Goal: Book appointment/travel/reservation

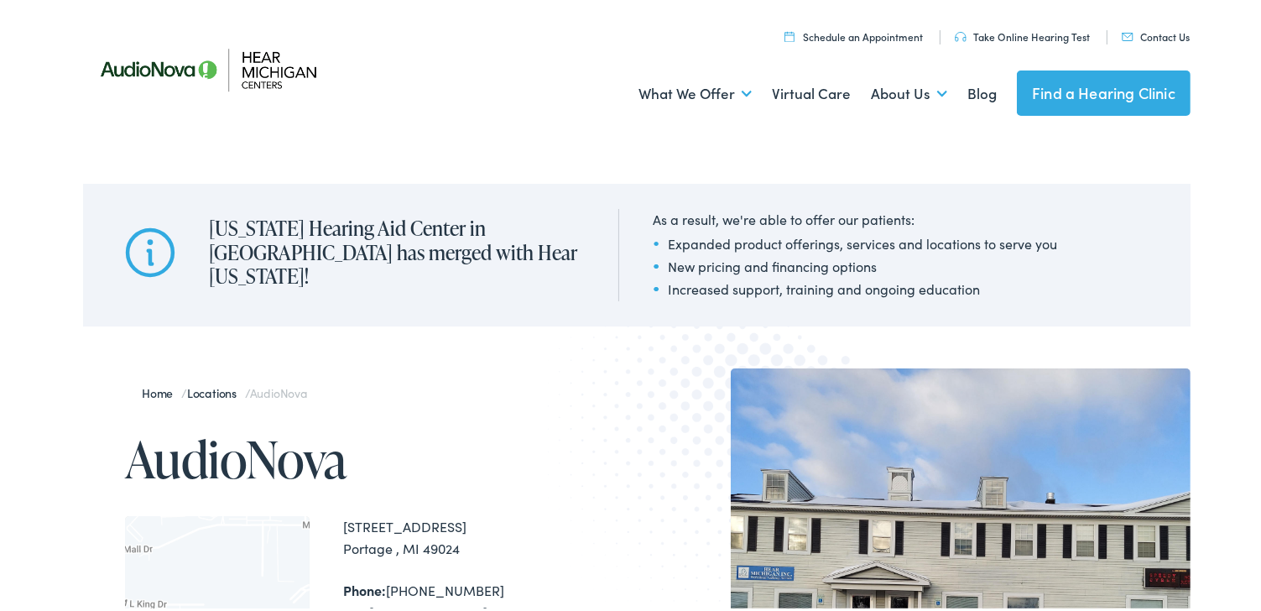
click at [254, 61] on img at bounding box center [221, 66] width 277 height 97
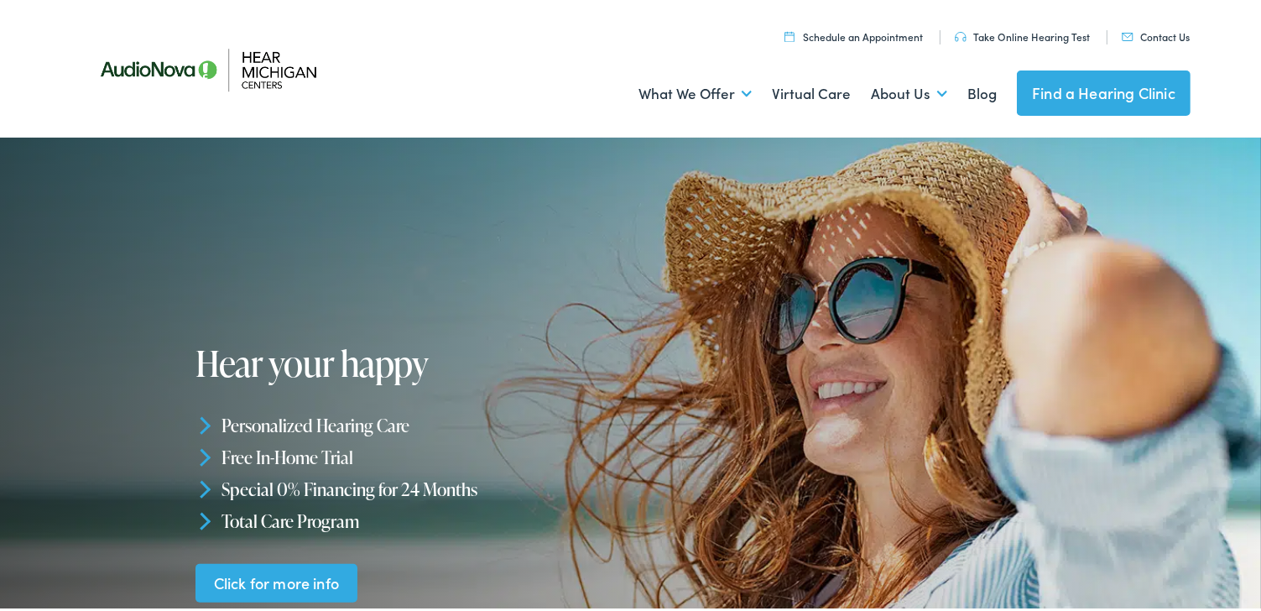
click at [1081, 84] on link "Find a Hearing Clinic" at bounding box center [1104, 89] width 174 height 45
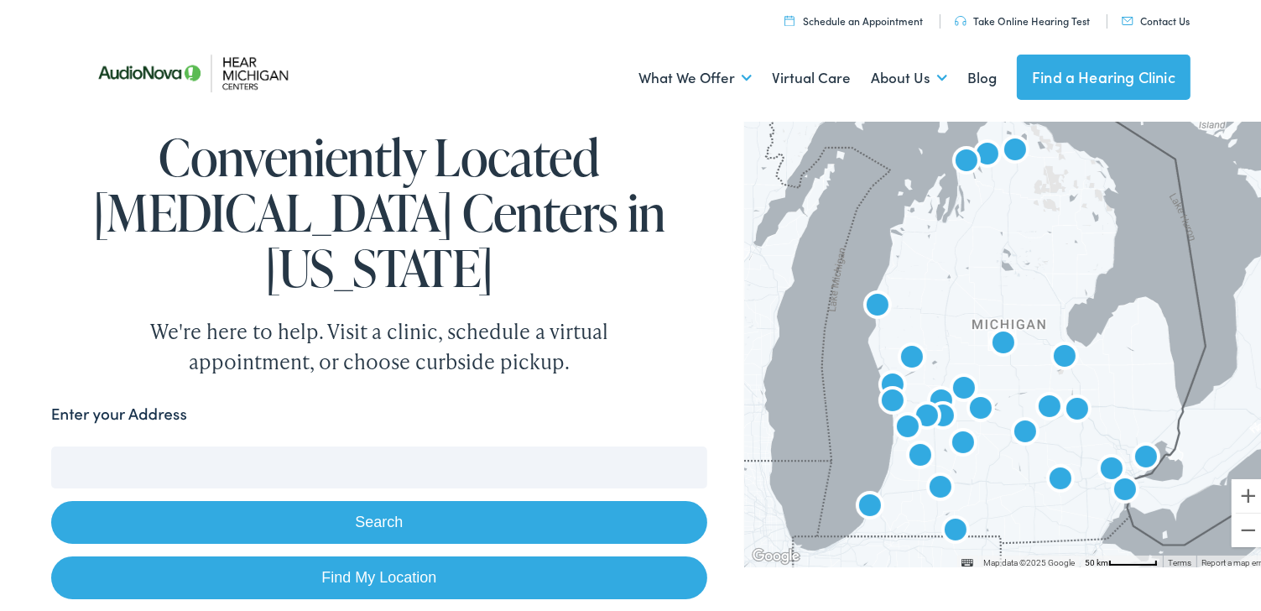
click at [227, 443] on input "Enter your Address" at bounding box center [379, 464] width 656 height 42
drag, startPoint x: 291, startPoint y: 318, endPoint x: 273, endPoint y: 381, distance: 65.3
drag, startPoint x: 273, startPoint y: 381, endPoint x: 679, endPoint y: 258, distance: 423.2
click at [679, 258] on div "Conveniently Located Audiology Centers in Michigan We're here to help. Visit a …" at bounding box center [379, 249] width 656 height 247
click at [211, 443] on input "2772 Pfeiffer" at bounding box center [379, 464] width 656 height 42
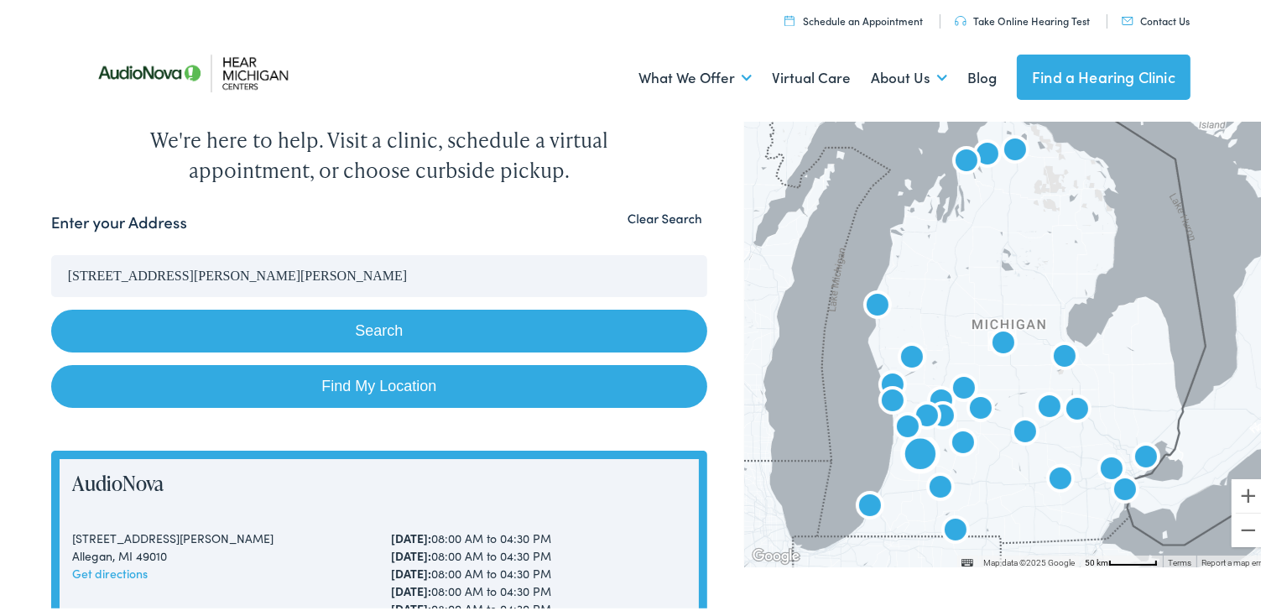
scroll to position [168, 0]
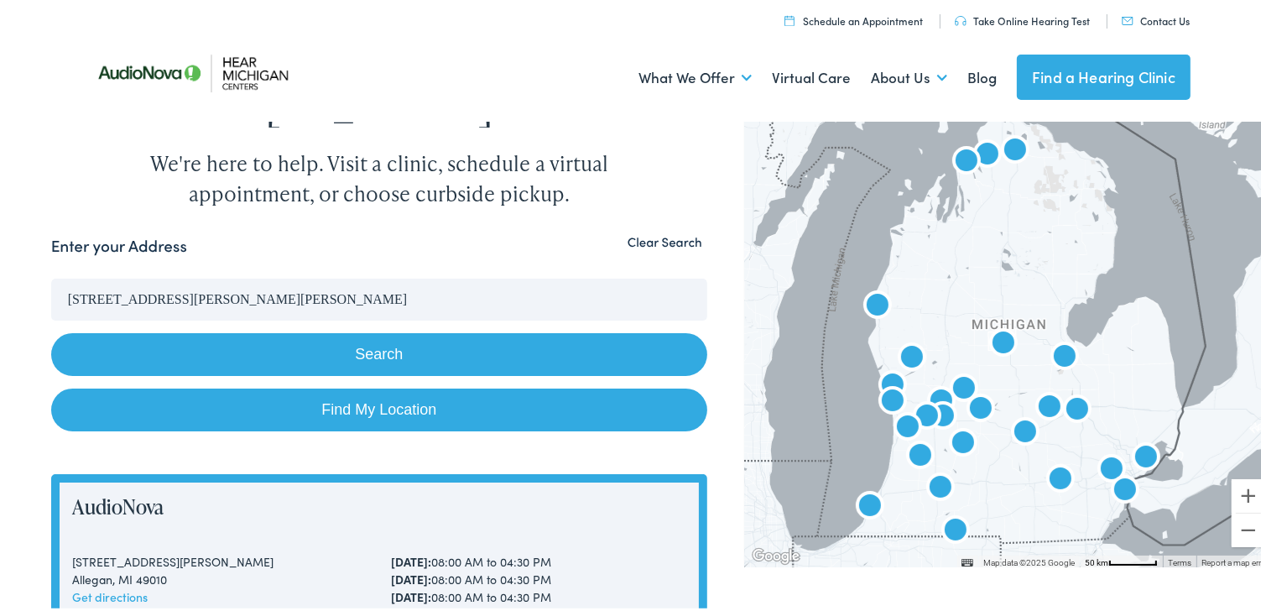
click at [376, 330] on button "Search" at bounding box center [379, 351] width 656 height 43
click at [370, 330] on button "Search" at bounding box center [379, 351] width 656 height 43
click at [368, 385] on link "Find My Location" at bounding box center [379, 406] width 656 height 43
type input "Dearborn Heights, Michigan"
click at [368, 385] on link "Find My Location" at bounding box center [379, 406] width 656 height 43
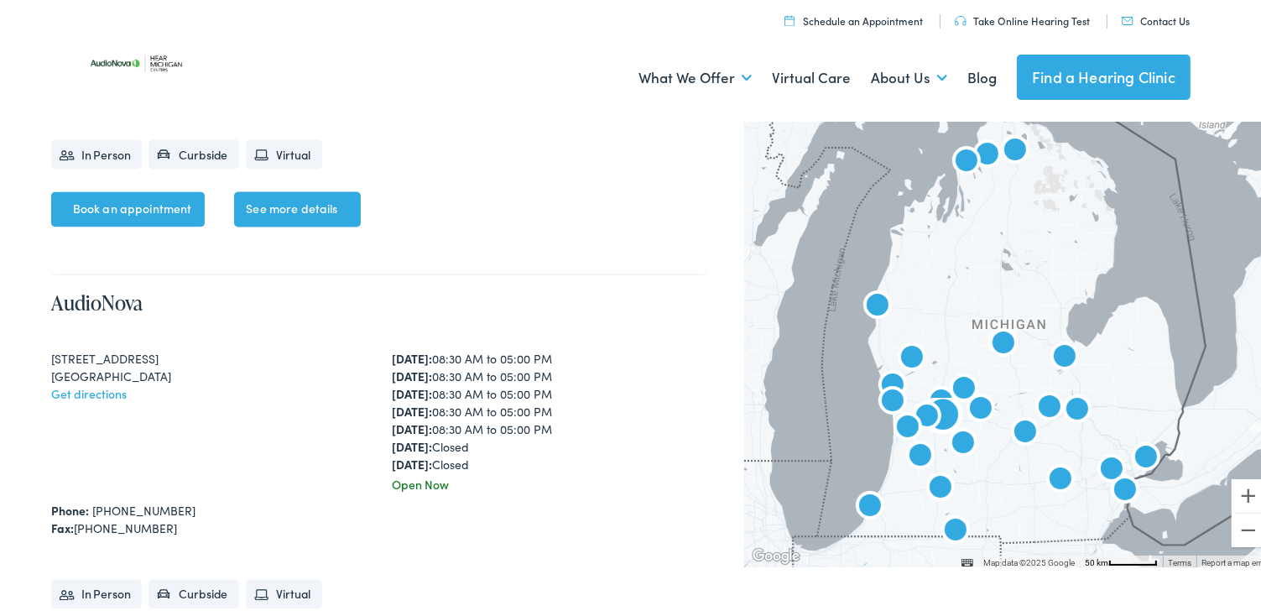
scroll to position [3019, 0]
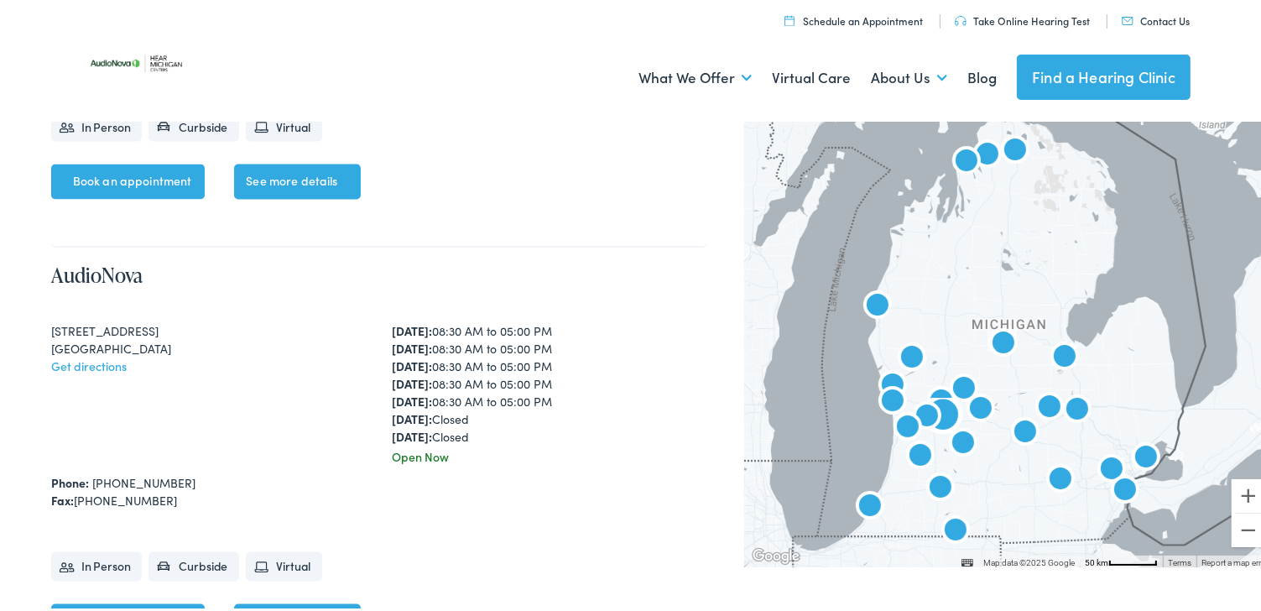
click at [123, 601] on link "Book an appointment" at bounding box center [128, 618] width 154 height 35
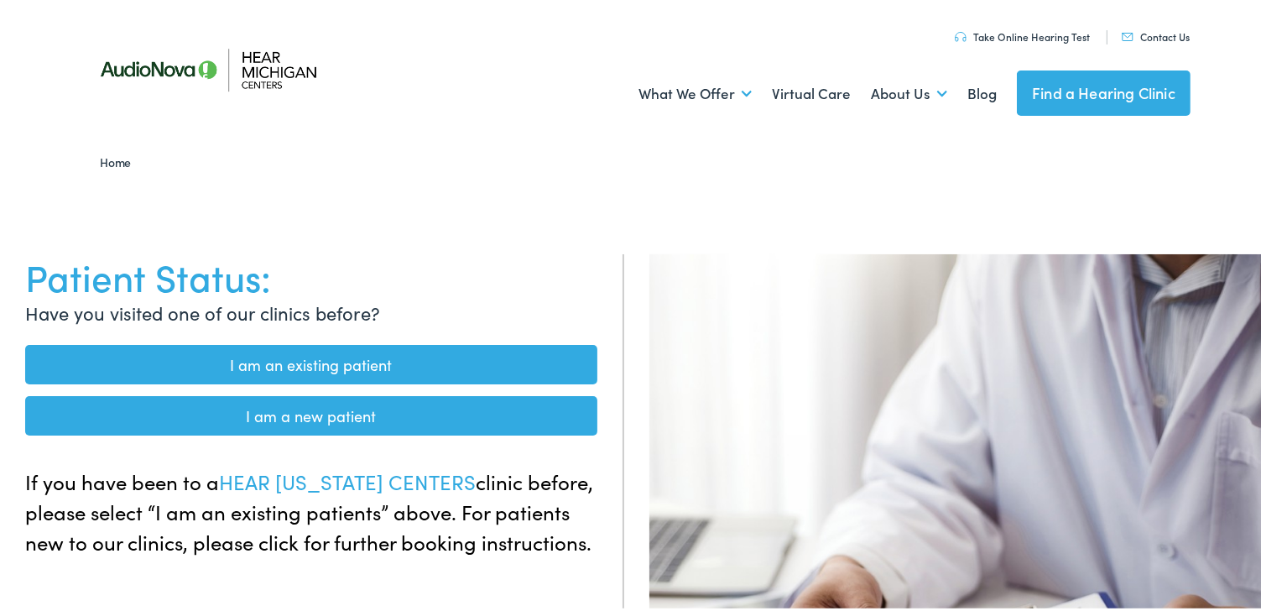
click at [299, 354] on link "I am an existing patient" at bounding box center [311, 360] width 572 height 39
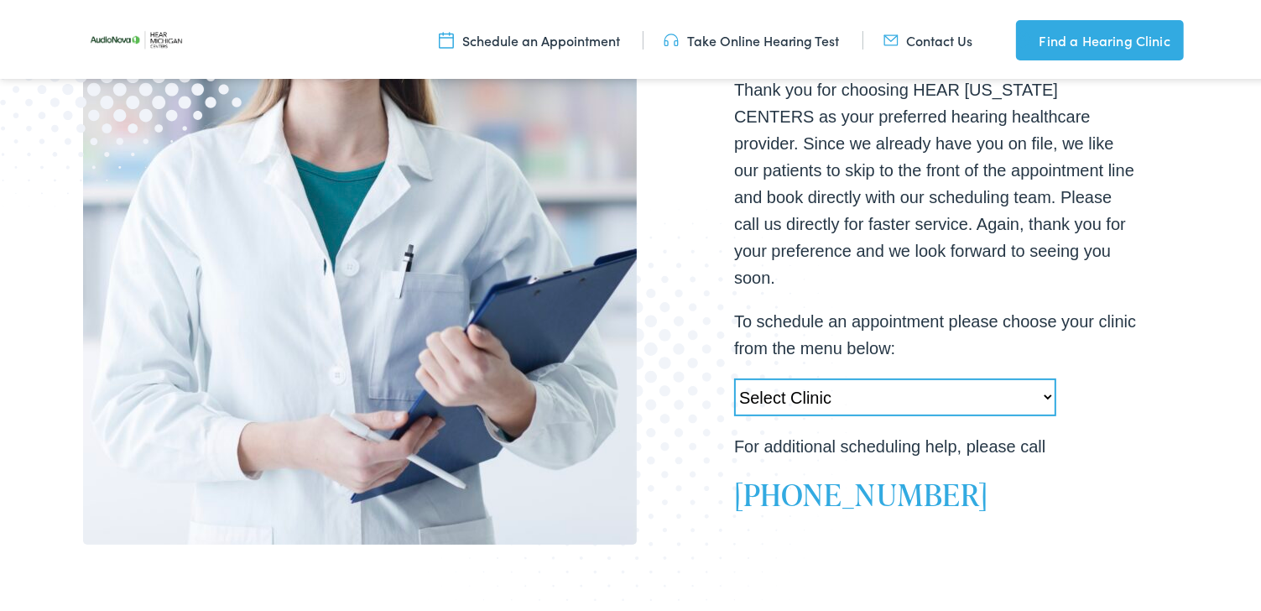
scroll to position [419, 0]
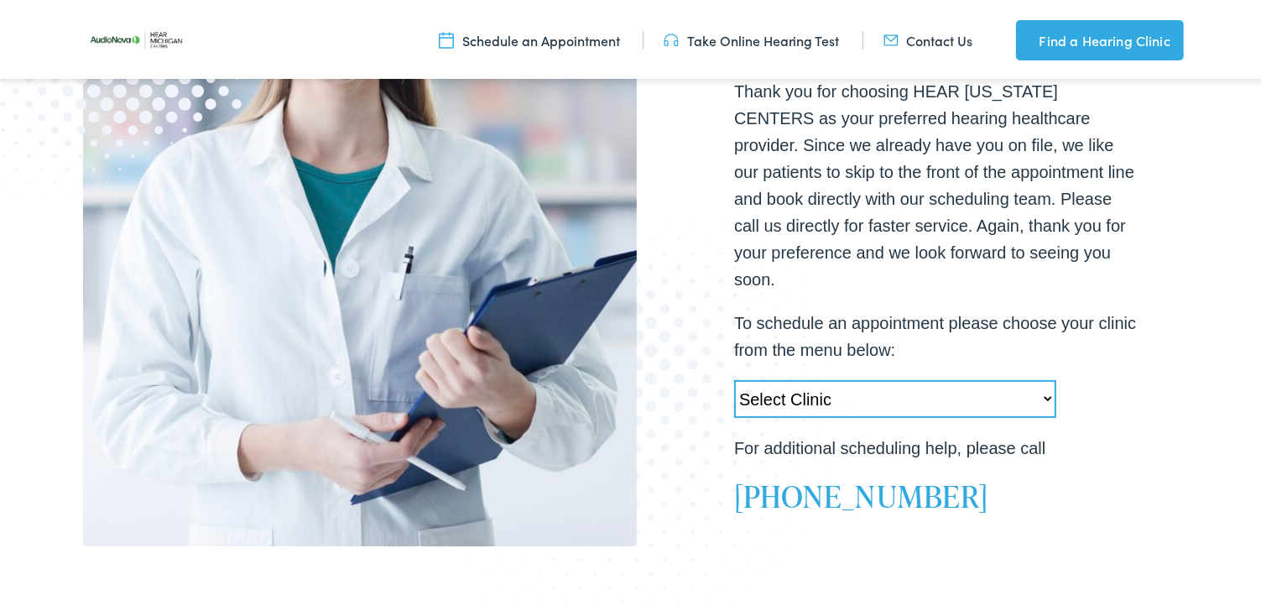
click at [1040, 379] on select "Select Clinic [PERSON_NAME][GEOGRAPHIC_DATA]-[GEOGRAPHIC_DATA]-AudioNova [STREE…" at bounding box center [895, 396] width 322 height 38
select select "[URL][DOMAIN_NAME]"
click at [734, 377] on select "Select Clinic [PERSON_NAME][GEOGRAPHIC_DATA]-[GEOGRAPHIC_DATA]-AudioNova [STREE…" at bounding box center [895, 396] width 322 height 38
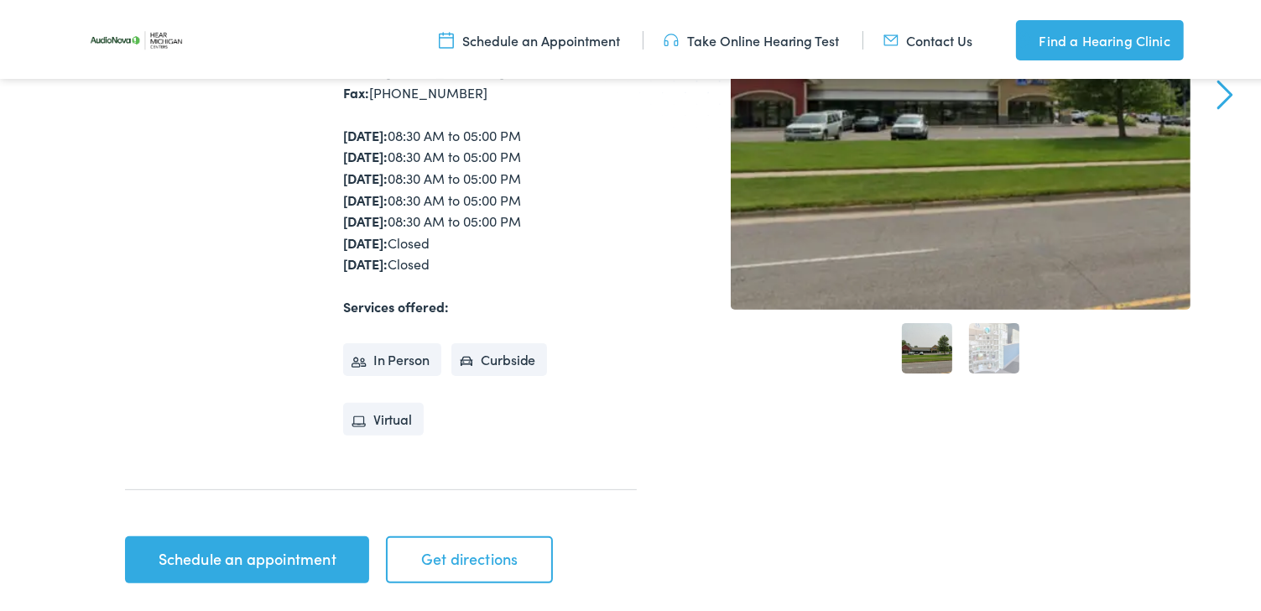
scroll to position [419, 0]
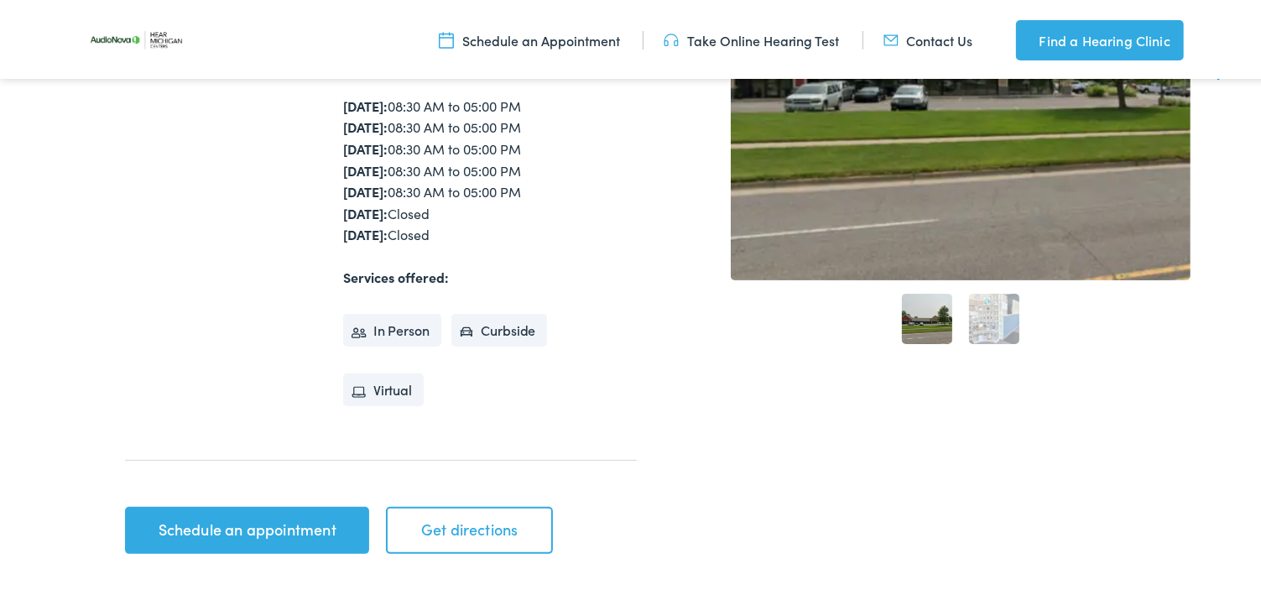
click at [231, 518] on link "Schedule an appointment" at bounding box center [247, 526] width 244 height 47
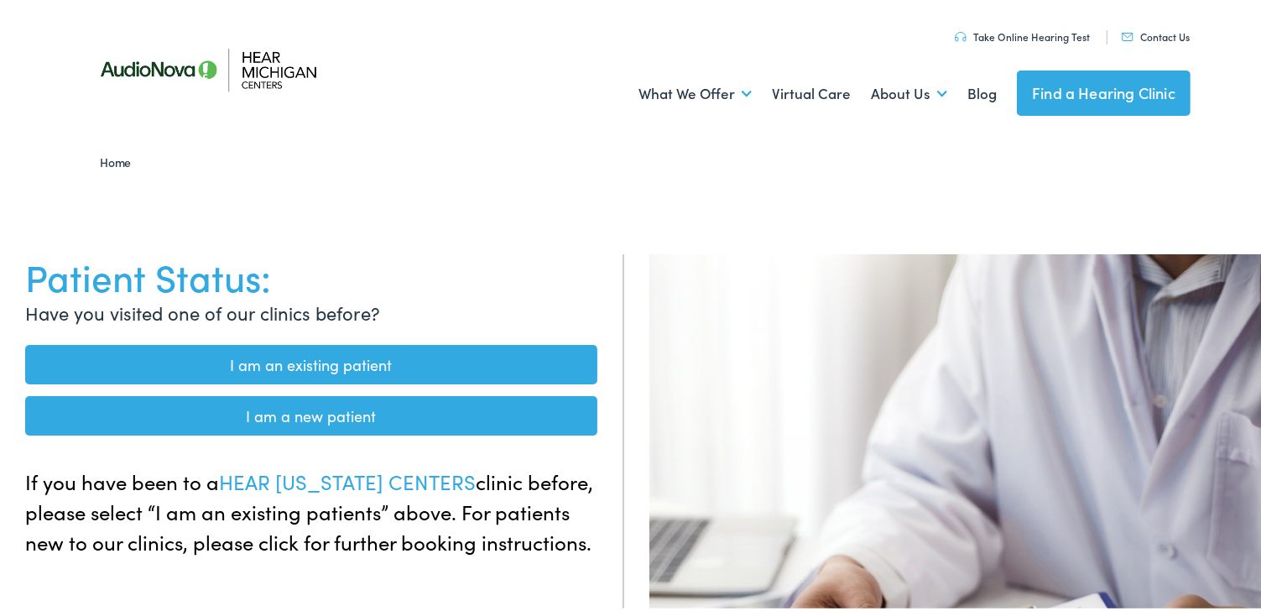
click at [330, 357] on link "I am an existing patient" at bounding box center [311, 360] width 572 height 39
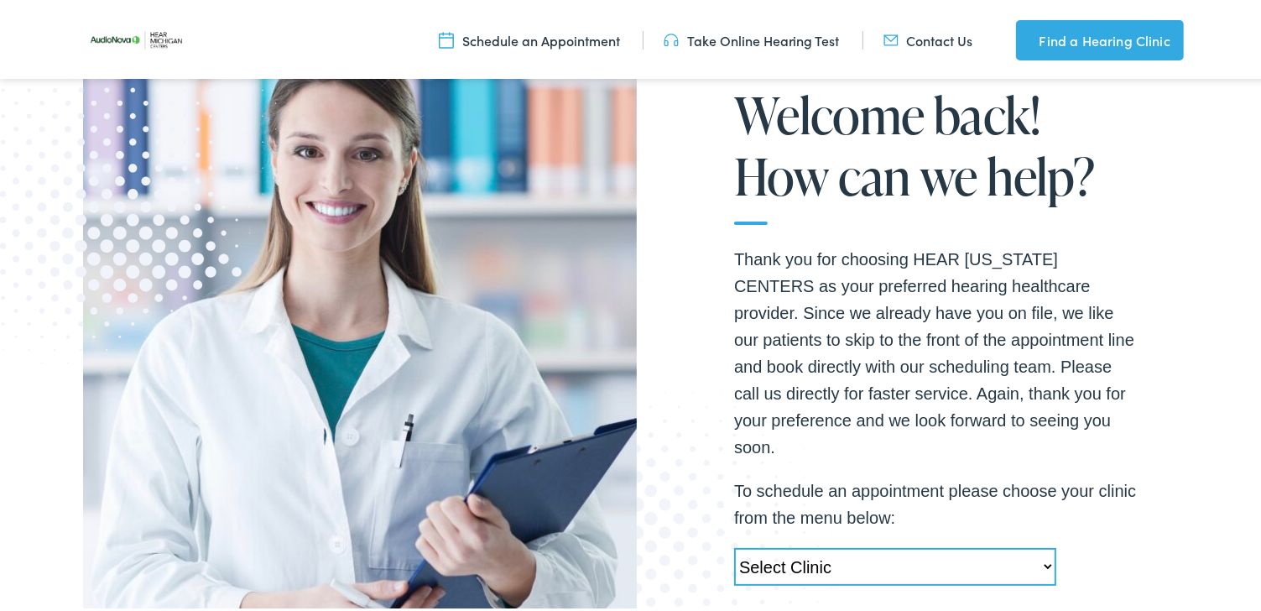
scroll to position [335, 0]
